Goal: Task Accomplishment & Management: Manage account settings

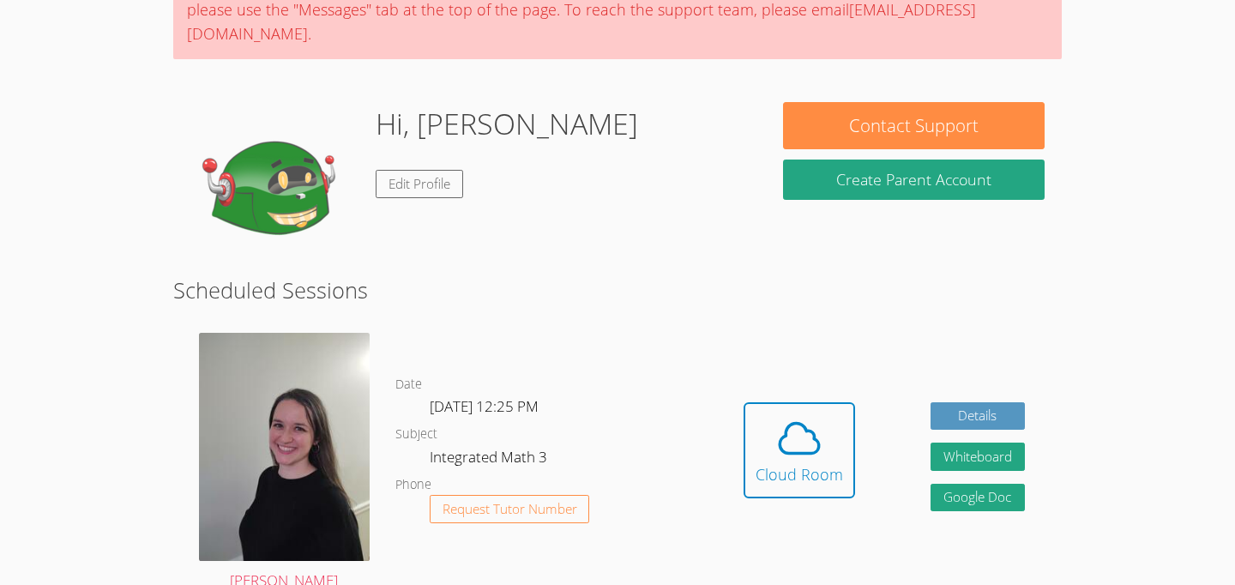
scroll to position [193, 0]
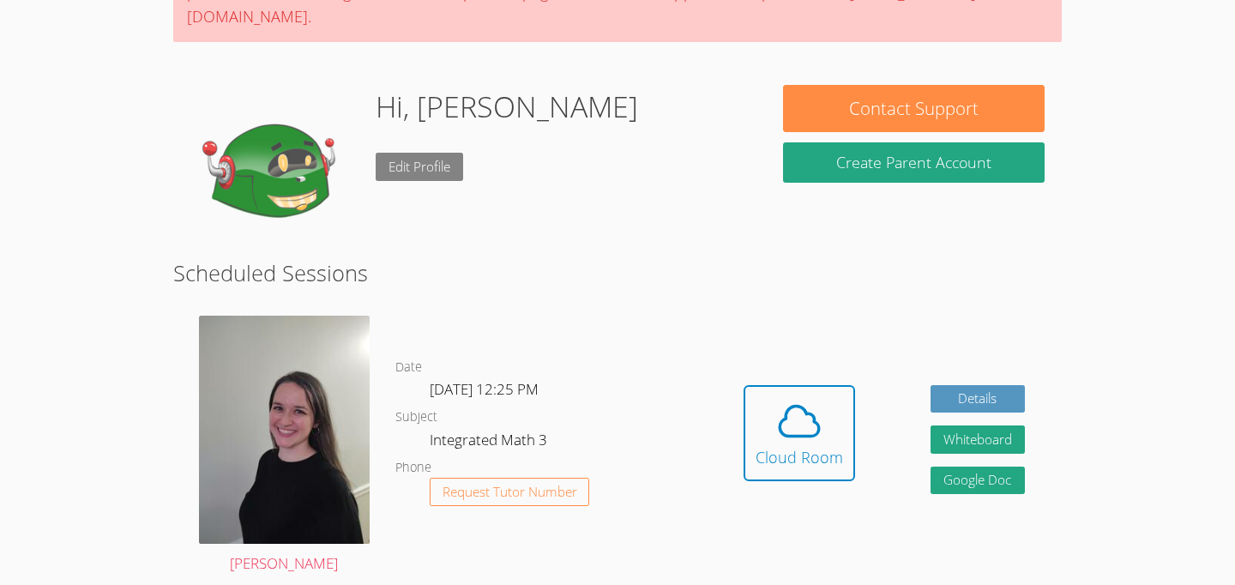
click at [436, 178] on link "Edit Profile" at bounding box center [419, 167] width 87 height 28
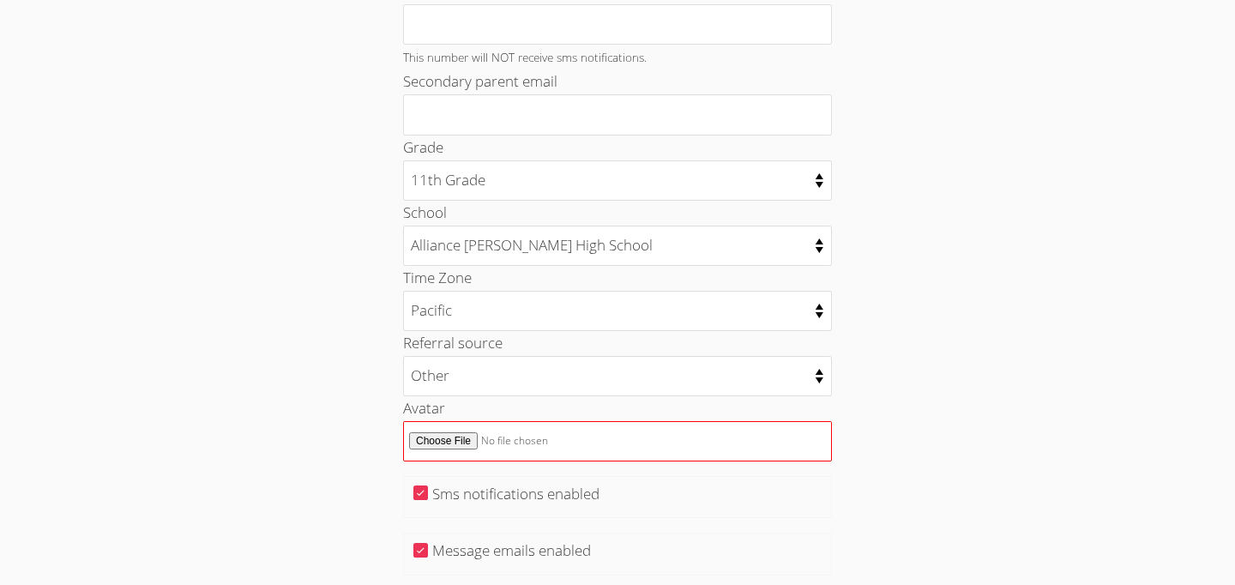
scroll to position [740, 0]
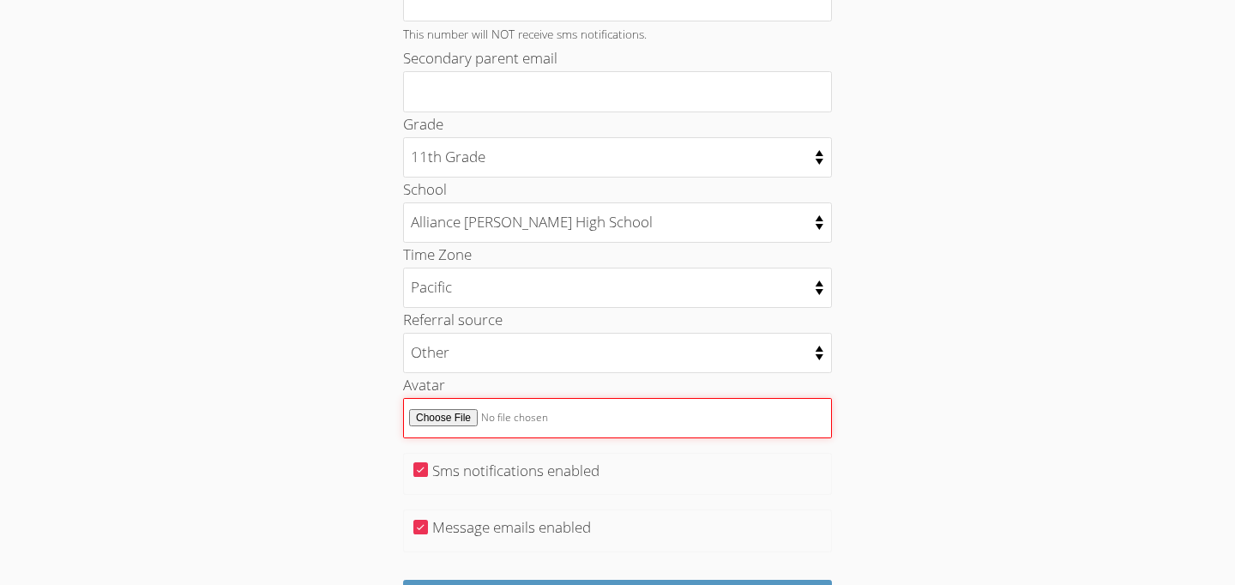
click at [445, 416] on input "Avatar" at bounding box center [617, 418] width 429 height 40
click at [425, 425] on input "Avatar" at bounding box center [617, 418] width 429 height 40
type input "C:\fakepath\ni ce.jpg"
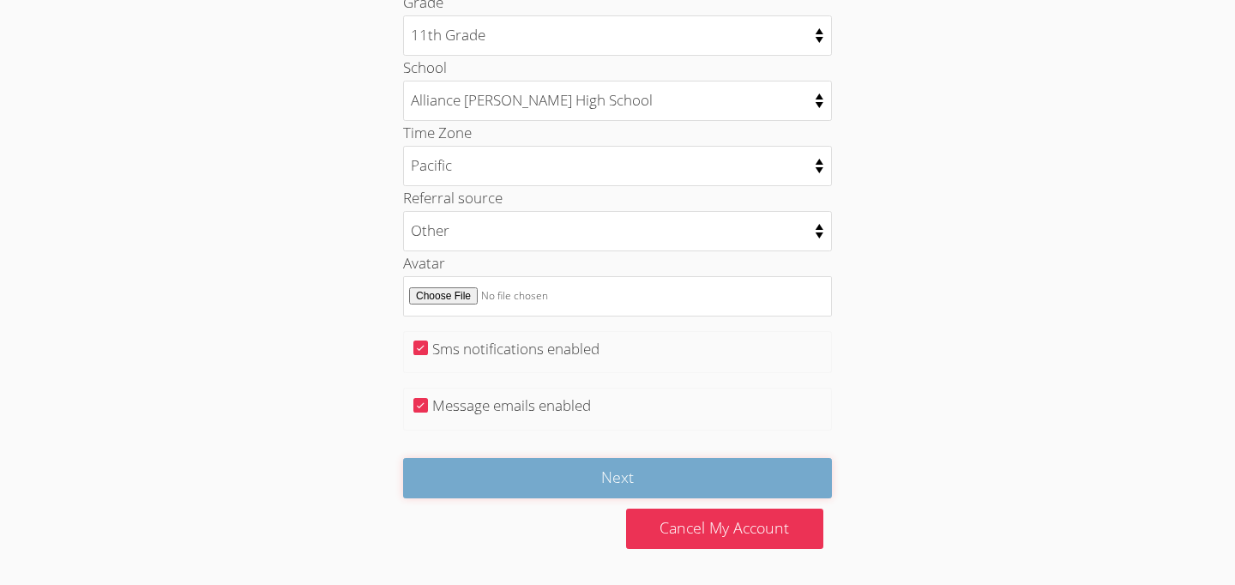
click at [584, 479] on input "Next" at bounding box center [617, 478] width 429 height 40
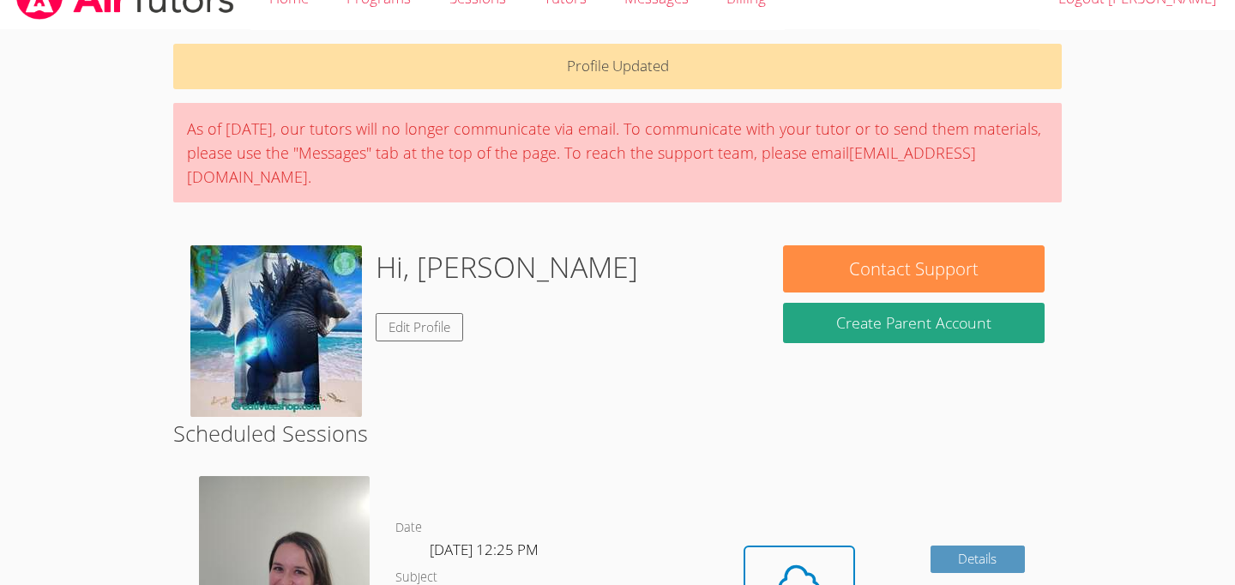
scroll to position [33, 0]
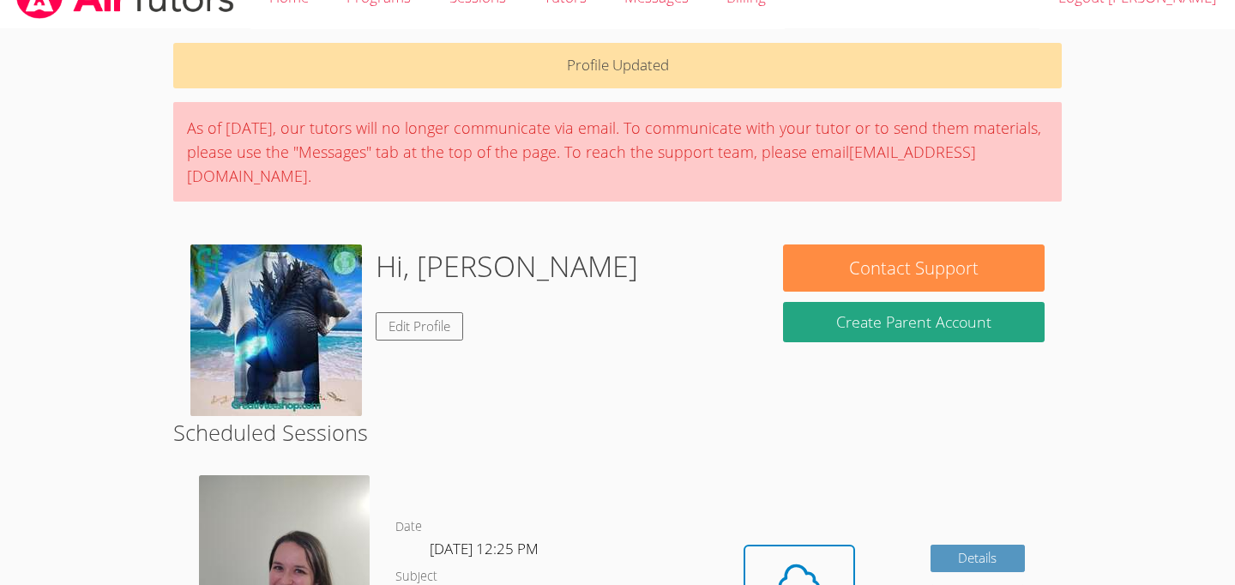
click at [556, 369] on div "Hi, Juan Edit Profile" at bounding box center [469, 330] width 558 height 172
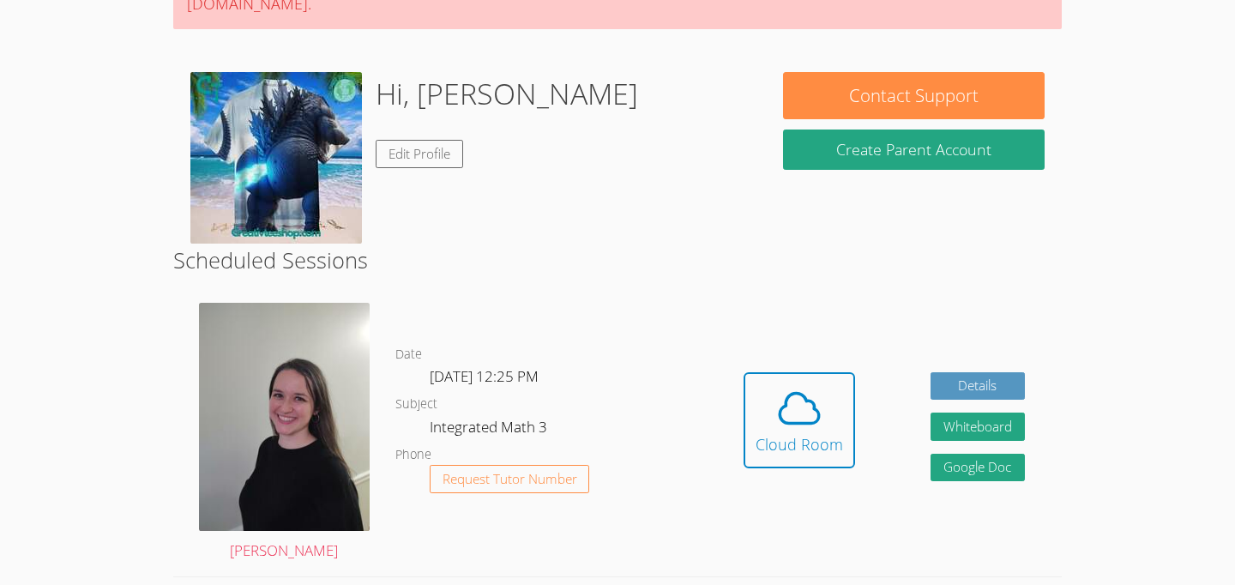
scroll to position [228, 0]
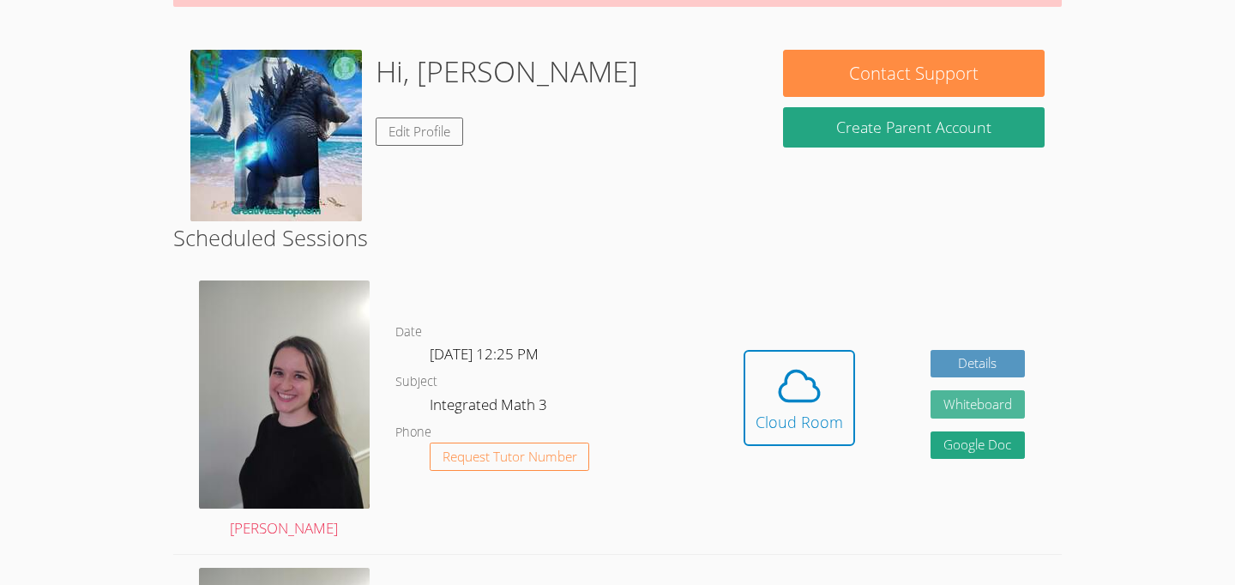
click at [932, 413] on button "Whiteboard" at bounding box center [978, 404] width 94 height 28
